Goal: Information Seeking & Learning: Learn about a topic

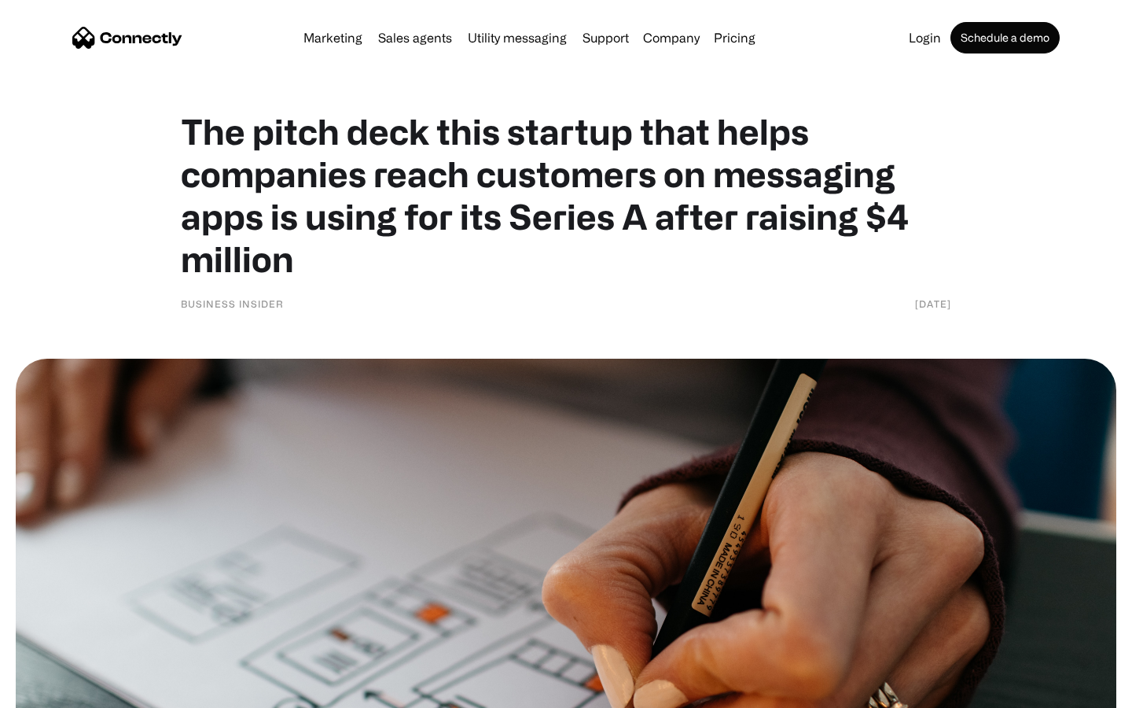
scroll to position [6819, 0]
